Goal: Find contact information: Find contact information

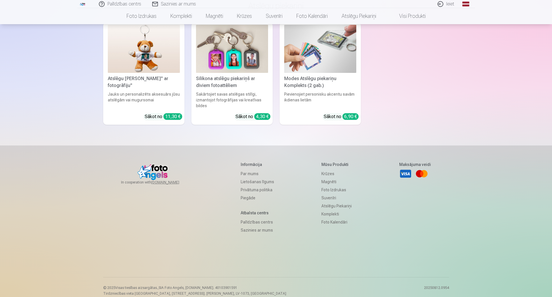
scroll to position [1617, 0]
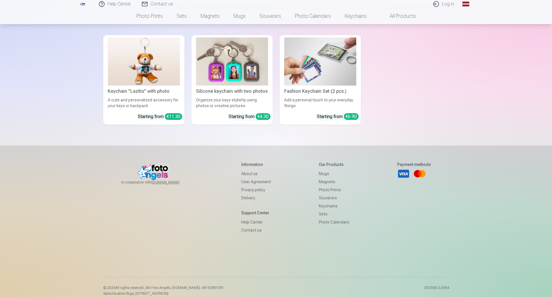
click at [252, 228] on font "Contact us" at bounding box center [251, 230] width 20 height 5
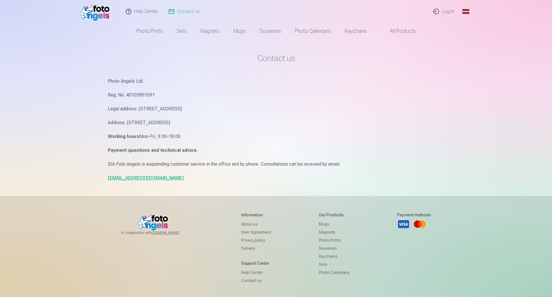
drag, startPoint x: 108, startPoint y: 81, endPoint x: 246, endPoint y: 120, distance: 143.4
click at [246, 120] on div "Photo Angels Ltd. Reg. No. 40103901591 Legal address: [STREET_ADDRESS] Address:…" at bounding box center [276, 129] width 337 height 105
